Goal: Use online tool/utility

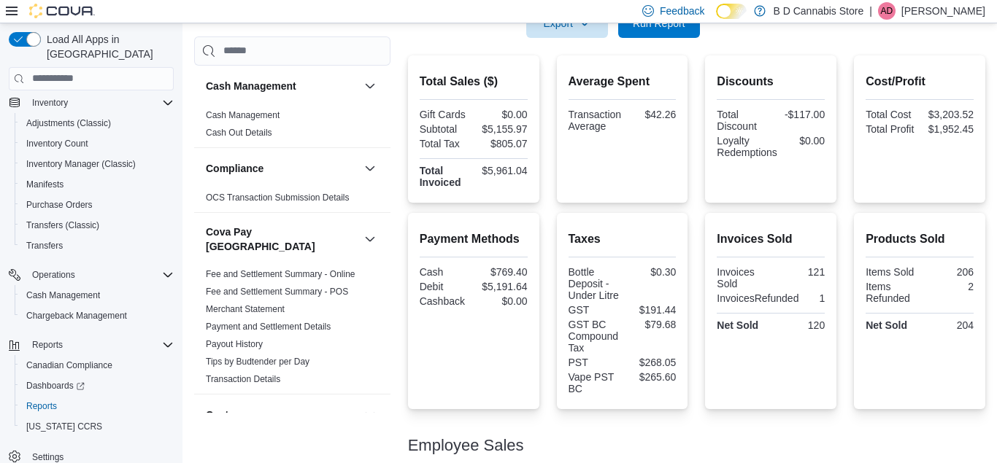
scroll to position [280, 0]
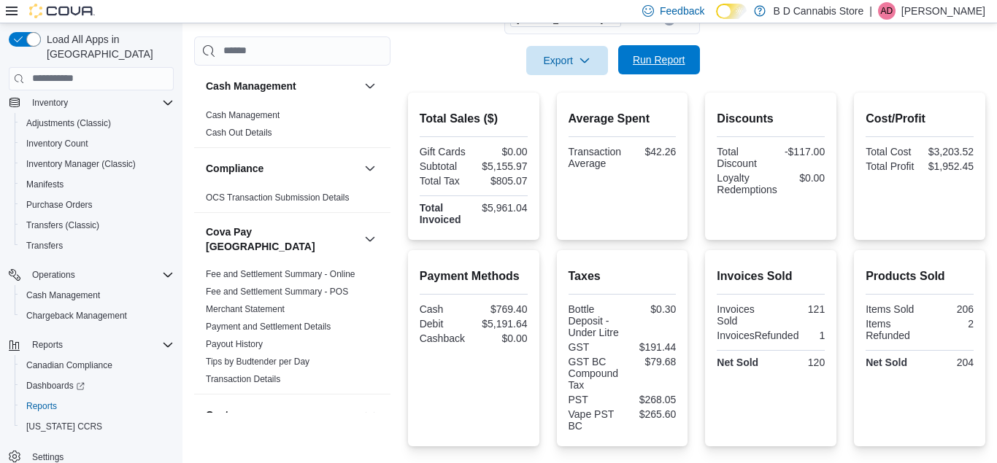
click at [689, 61] on span "Run Report" at bounding box center [659, 59] width 64 height 29
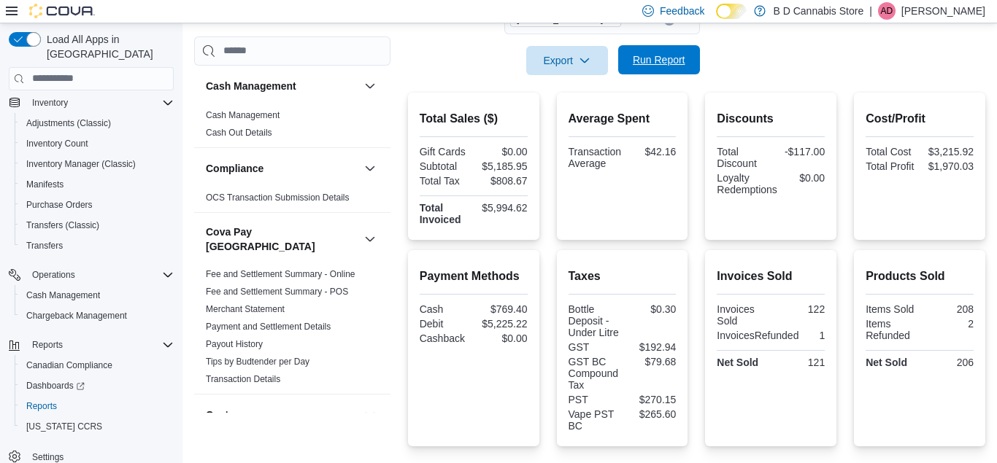
click at [689, 61] on span "Run Report" at bounding box center [659, 59] width 64 height 29
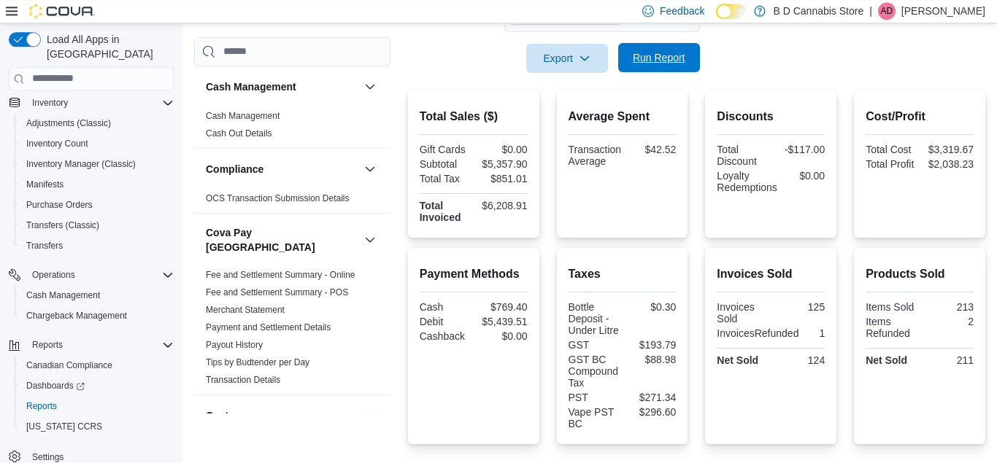
scroll to position [317, 0]
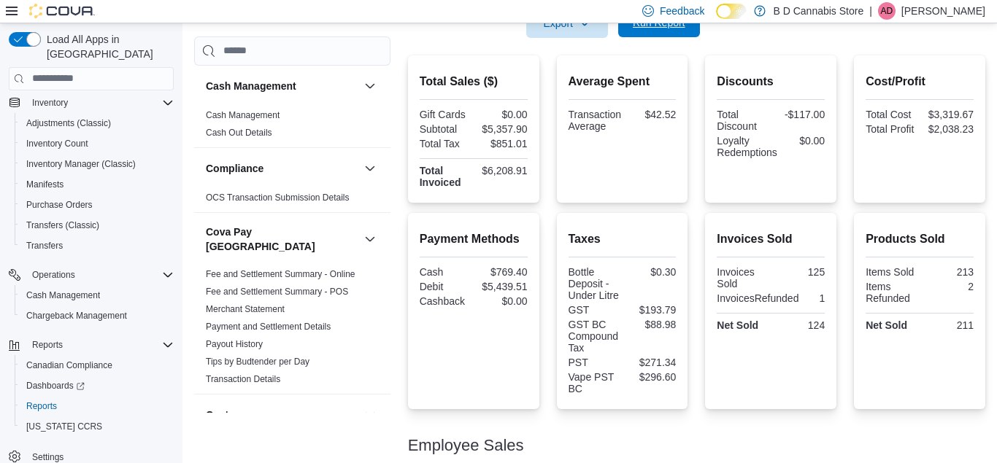
click at [658, 32] on span "Run Report" at bounding box center [659, 22] width 64 height 29
click at [666, 28] on span "Run Report" at bounding box center [659, 22] width 53 height 15
click at [657, 34] on span "Run Report" at bounding box center [659, 22] width 64 height 29
click at [662, 36] on span "Run Report" at bounding box center [659, 22] width 64 height 29
